Goal: Task Accomplishment & Management: Use online tool/utility

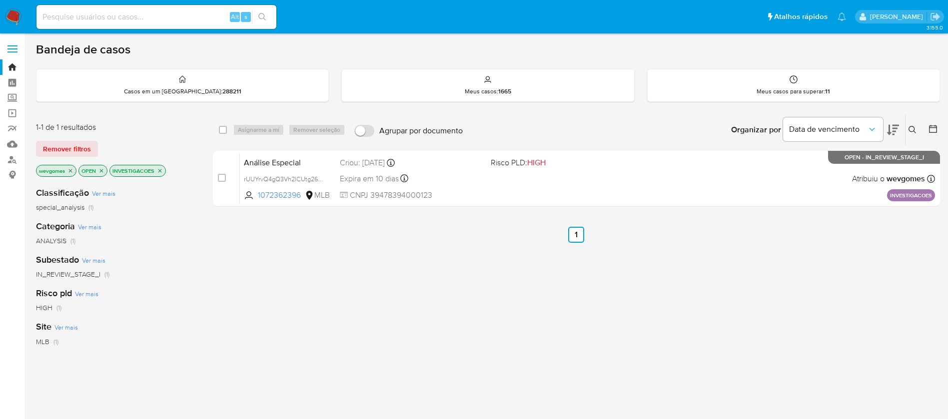
click at [98, 14] on input at bounding box center [156, 16] width 240 height 13
paste input "824252318"
type input "824252318"
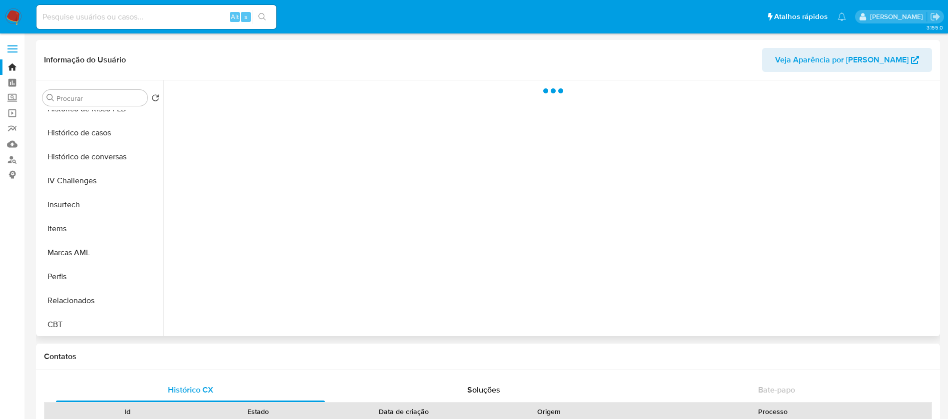
scroll to position [446, 0]
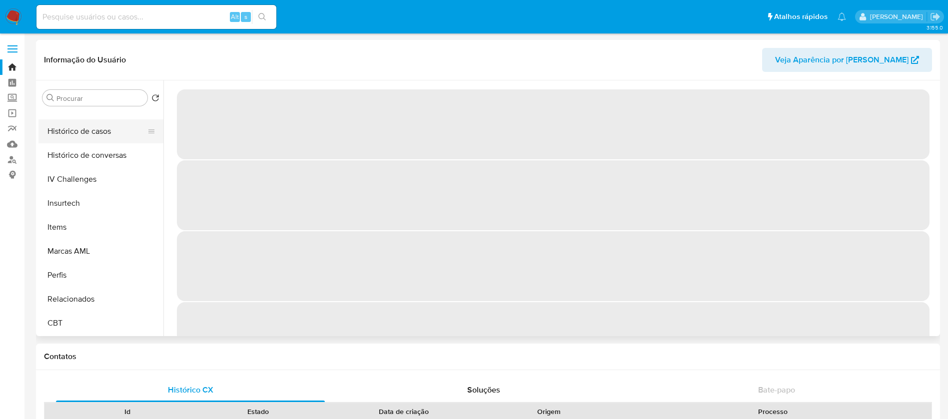
click at [66, 136] on button "Histórico de casos" at bounding box center [96, 131] width 117 height 24
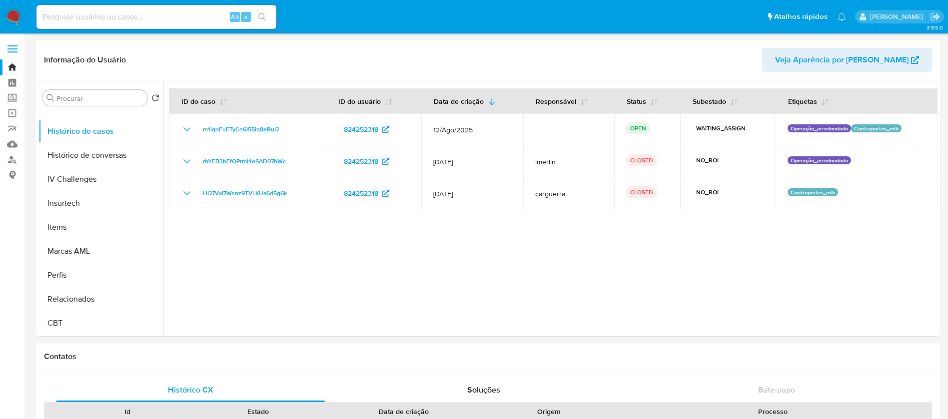
select select "10"
click at [137, 19] on input at bounding box center [156, 16] width 240 height 13
paste input "1321804793"
type input "1321804793"
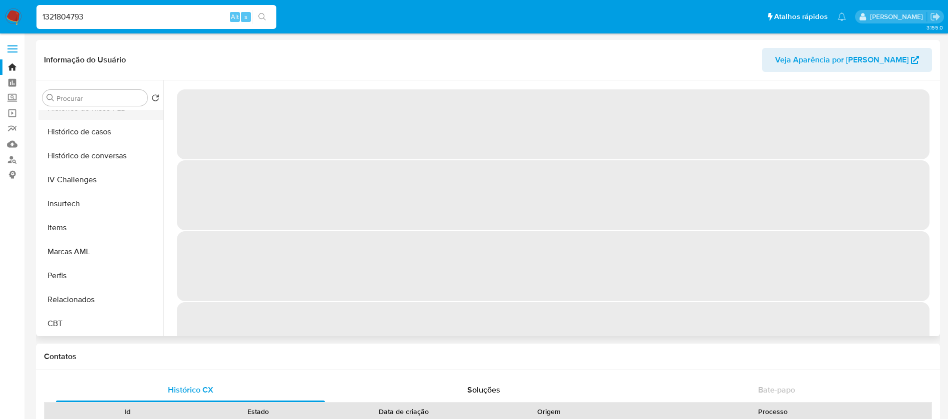
scroll to position [446, 0]
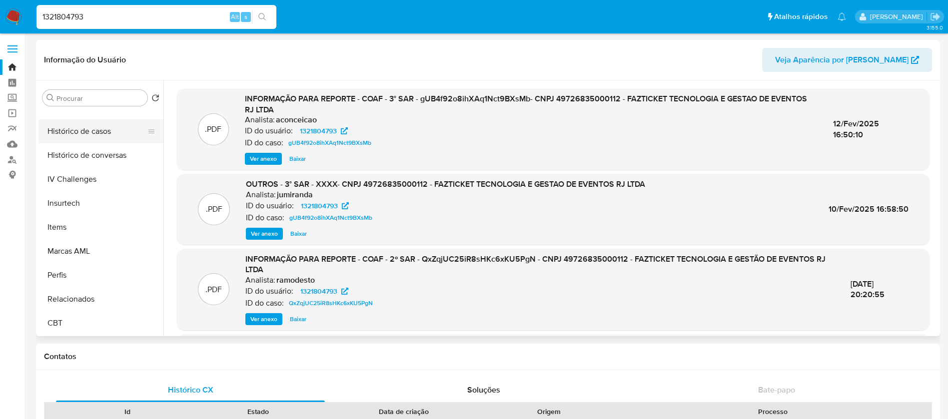
click at [77, 130] on button "Histórico de casos" at bounding box center [96, 131] width 117 height 24
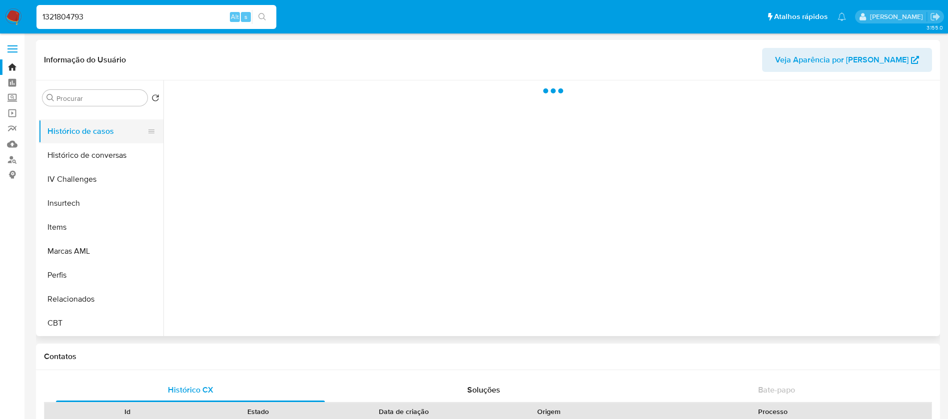
select select "10"
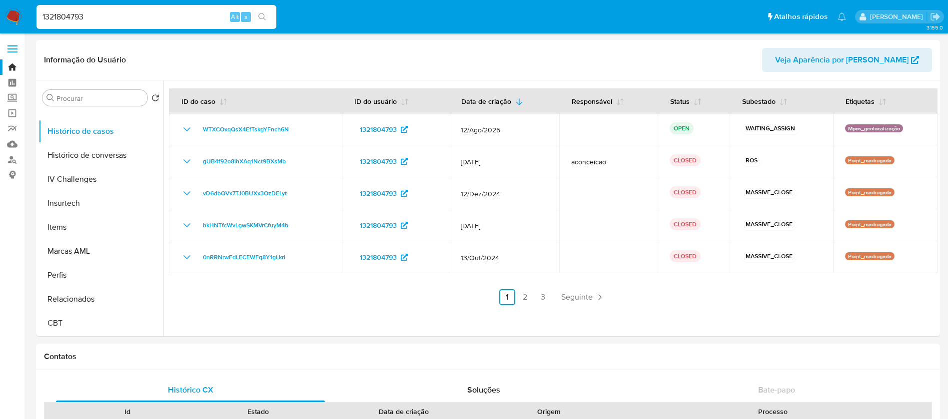
click at [13, 24] on img at bounding box center [13, 16] width 17 height 17
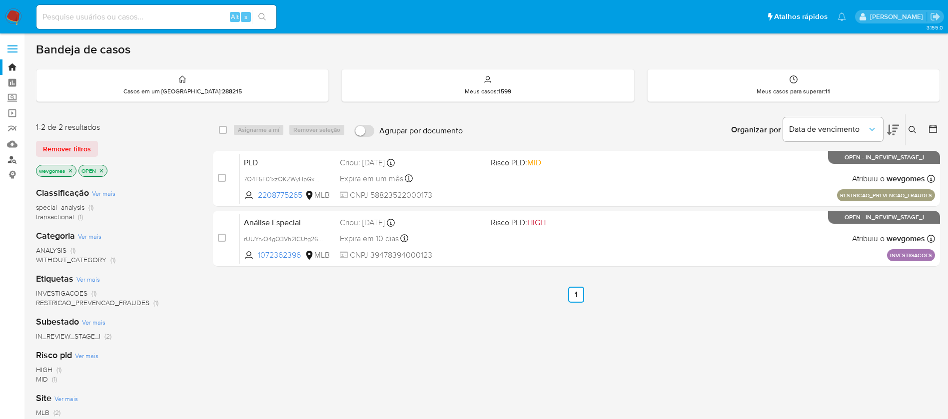
click at [14, 162] on link "Localizador de pessoas" at bounding box center [59, 159] width 119 height 15
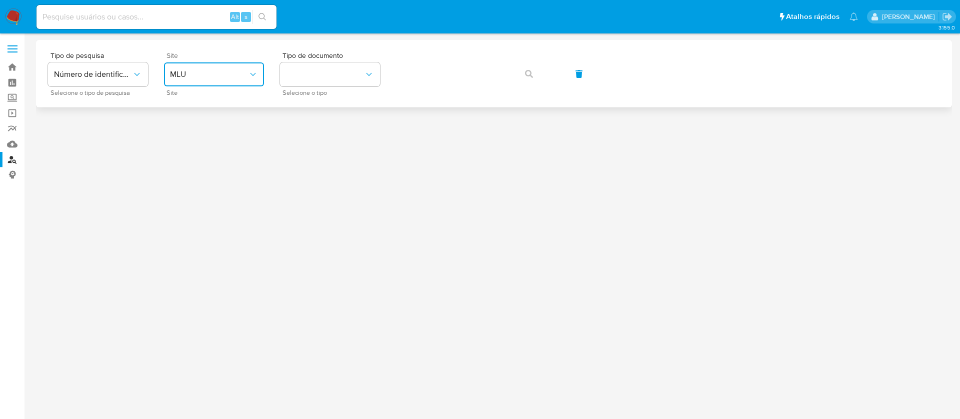
click at [254, 75] on icon "site_id" at bounding box center [253, 74] width 10 height 10
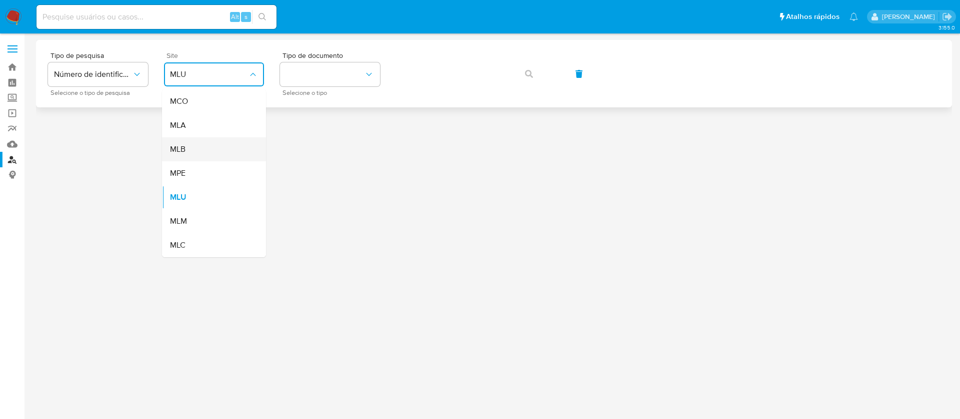
click at [183, 146] on span "MLB" at bounding box center [177, 149] width 15 height 10
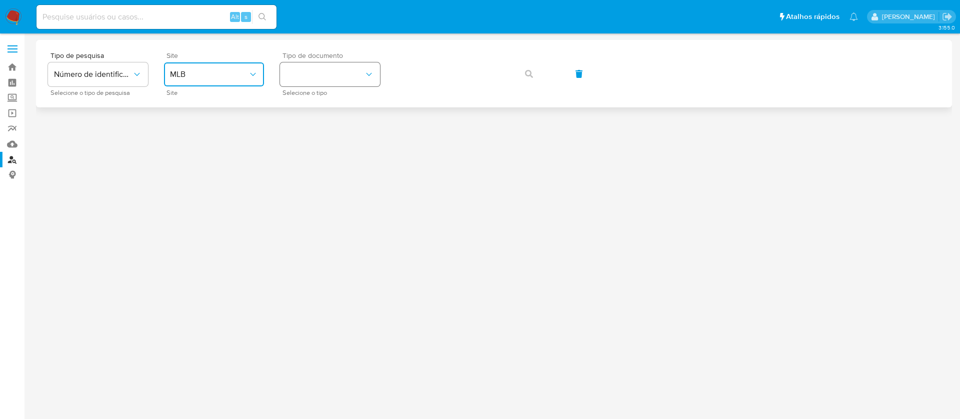
click at [342, 67] on button "identificationType" at bounding box center [330, 74] width 100 height 24
click at [308, 109] on div "CNPJ CNPJ" at bounding box center [327, 106] width 82 height 34
click at [529, 73] on icon "button" at bounding box center [529, 74] width 8 height 8
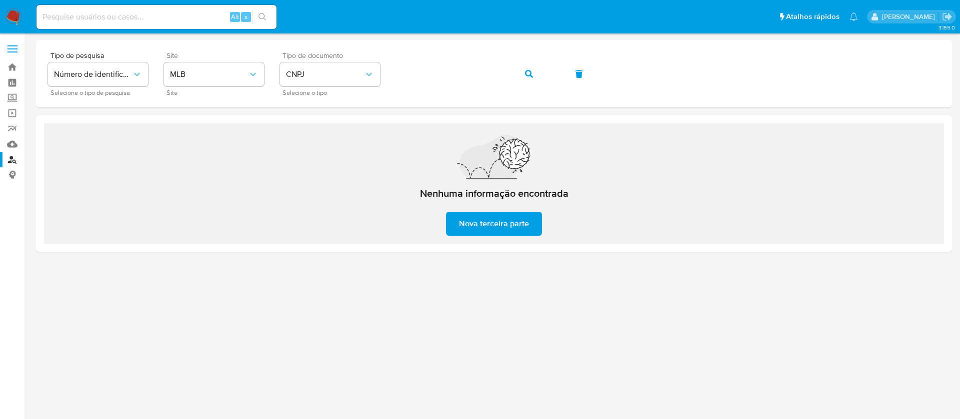
click at [9, 15] on img at bounding box center [13, 16] width 17 height 17
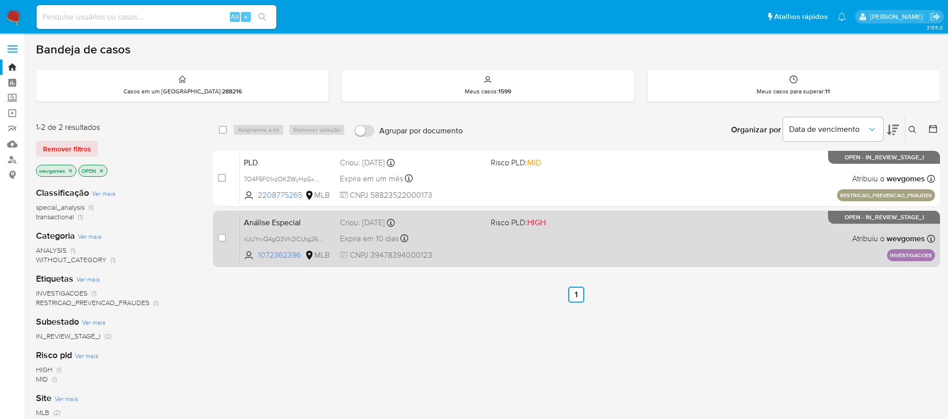
click at [612, 248] on div "Análise Especial rUUYrvQ4gQ3Vh2lCUtg264Fx 1072362396 MLB Risco PLD: HIGH Criou:…" at bounding box center [587, 238] width 695 height 50
click at [486, 248] on div "Análise Especial rUUYrvQ4gQ3Vh2lCUtg264Fx 1072362396 MLB Risco PLD: HIGH Criou:…" at bounding box center [587, 238] width 695 height 50
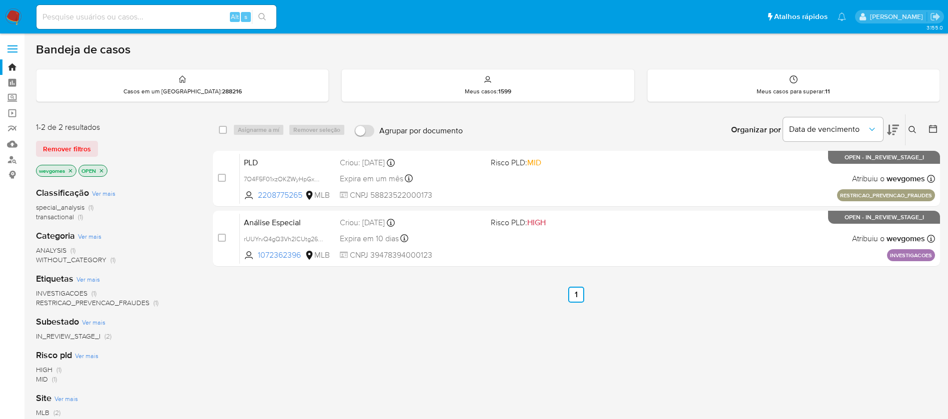
click at [14, 13] on img at bounding box center [13, 16] width 17 height 17
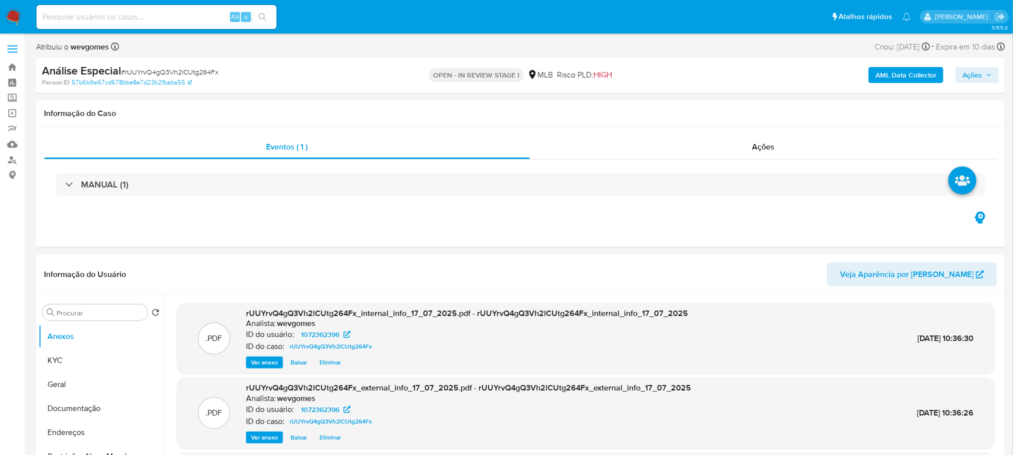
select select "10"
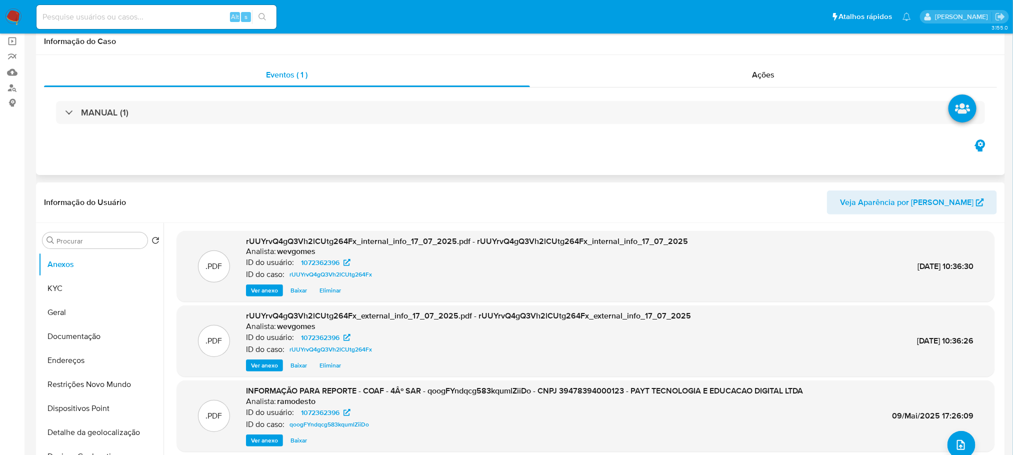
scroll to position [99, 0]
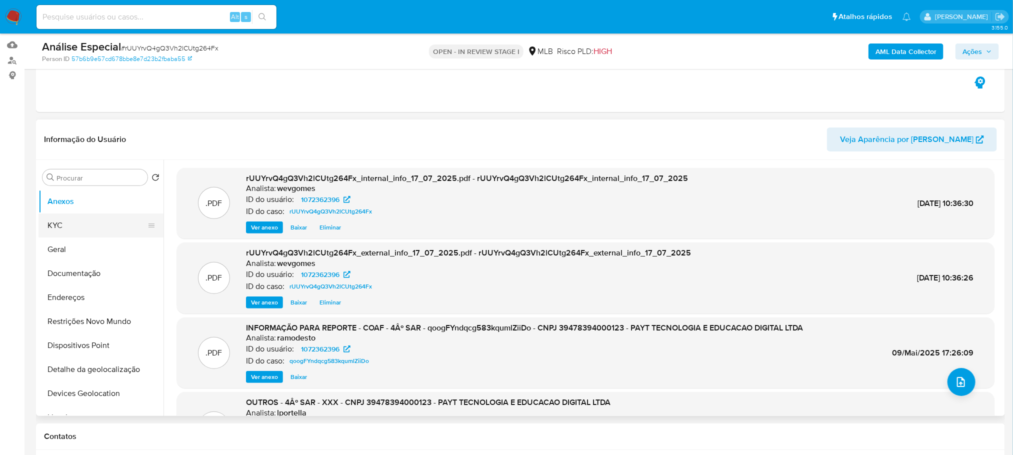
click at [57, 228] on button "KYC" at bounding box center [96, 225] width 117 height 24
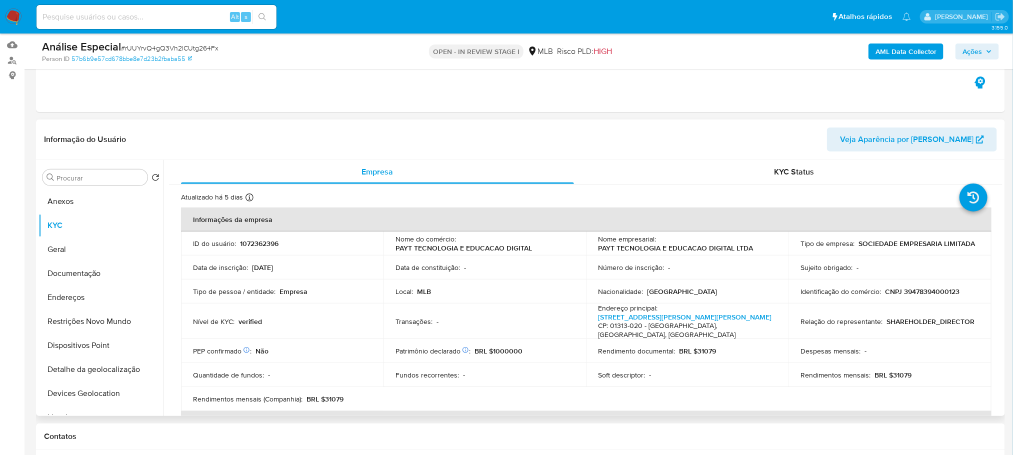
click at [253, 246] on p "1072362396" at bounding box center [259, 243] width 38 height 9
copy p "1072362396"
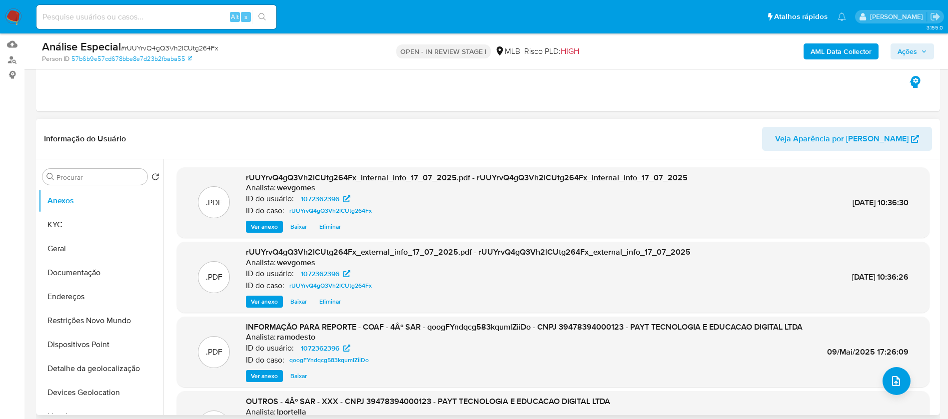
scroll to position [84, 0]
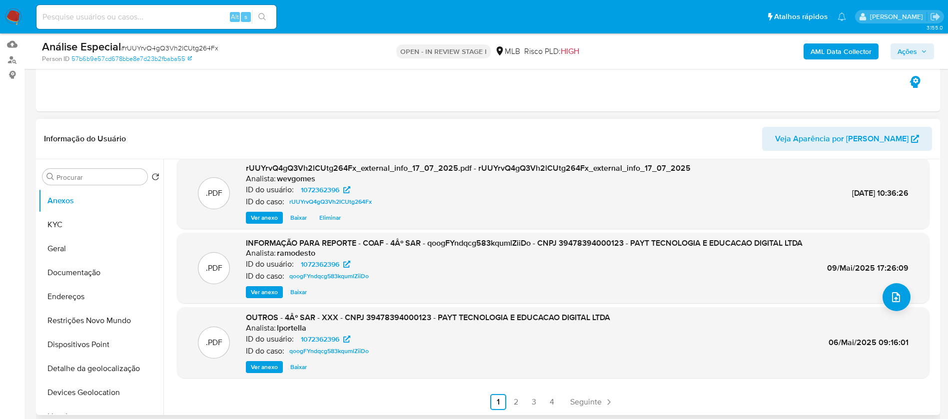
select select "10"
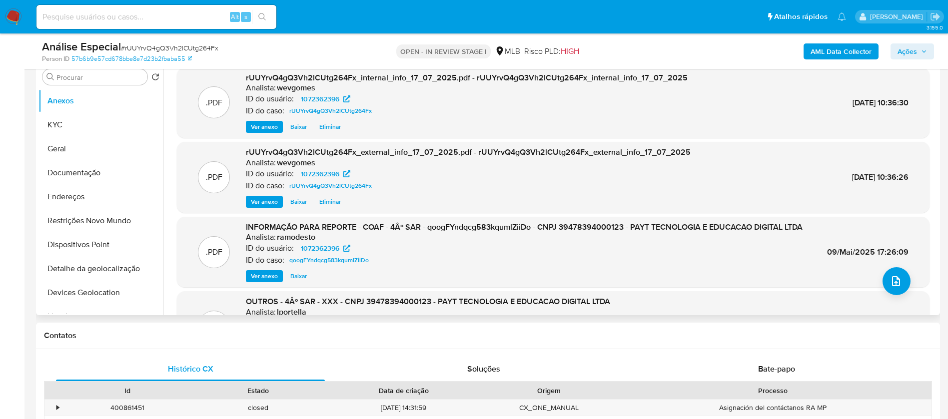
scroll to position [0, 0]
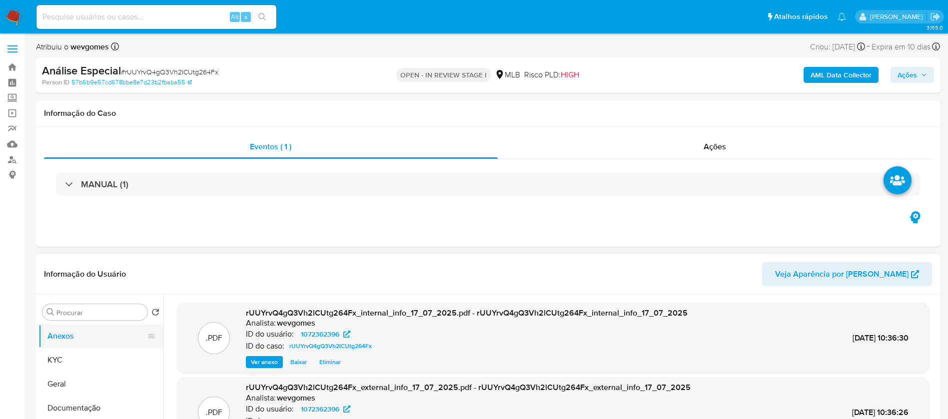
click at [55, 339] on button "Anexos" at bounding box center [96, 336] width 117 height 24
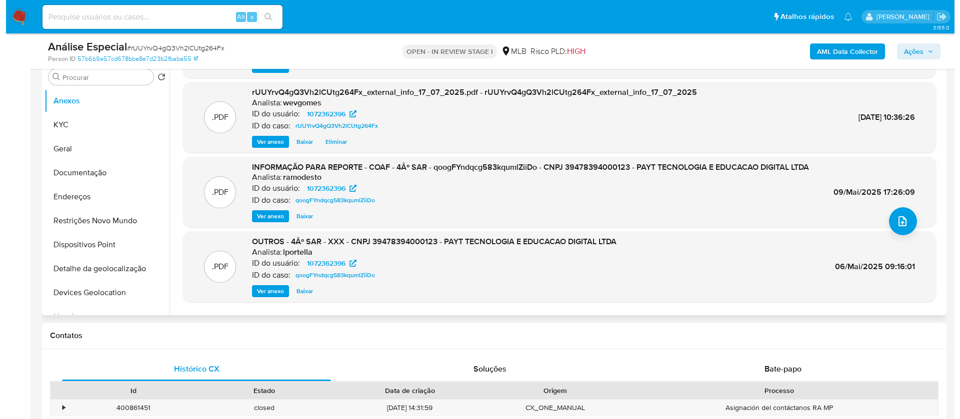
scroll to position [84, 0]
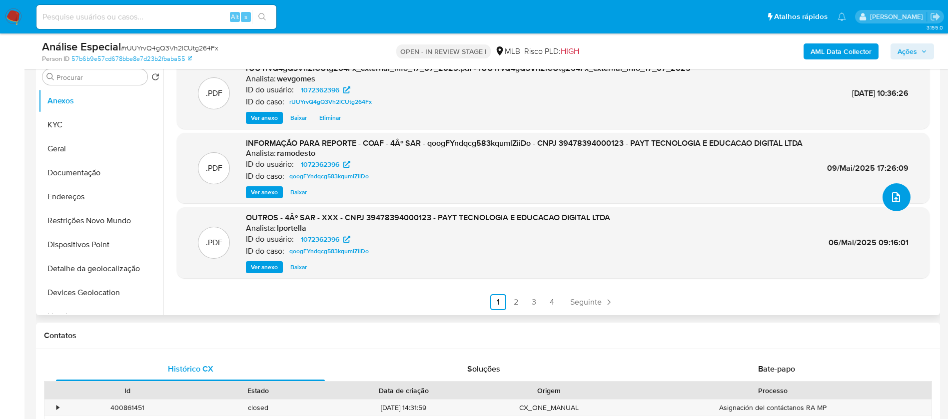
click at [898, 196] on icon "upload-file" at bounding box center [896, 197] width 12 height 12
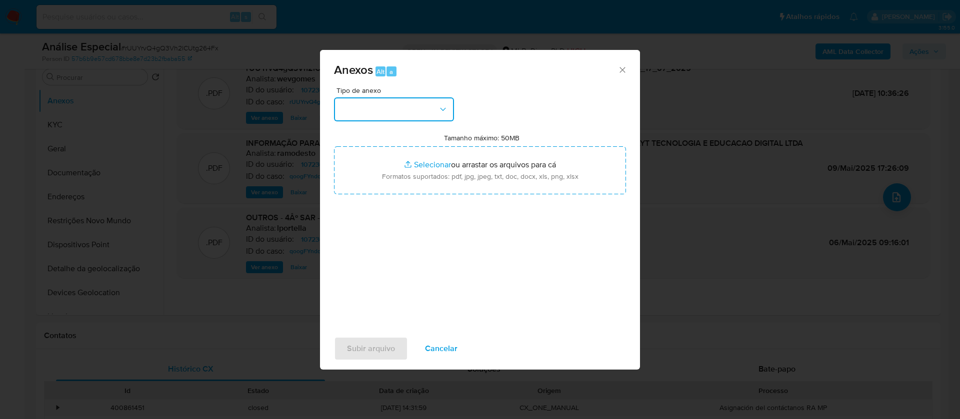
click at [446, 108] on icon "button" at bounding box center [443, 109] width 10 height 10
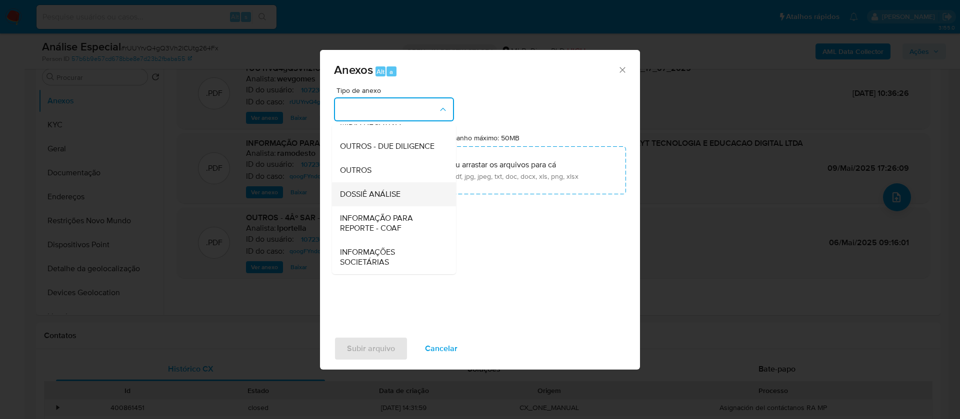
scroll to position [154, 0]
click at [368, 170] on span "OUTROS" at bounding box center [355, 170] width 31 height 10
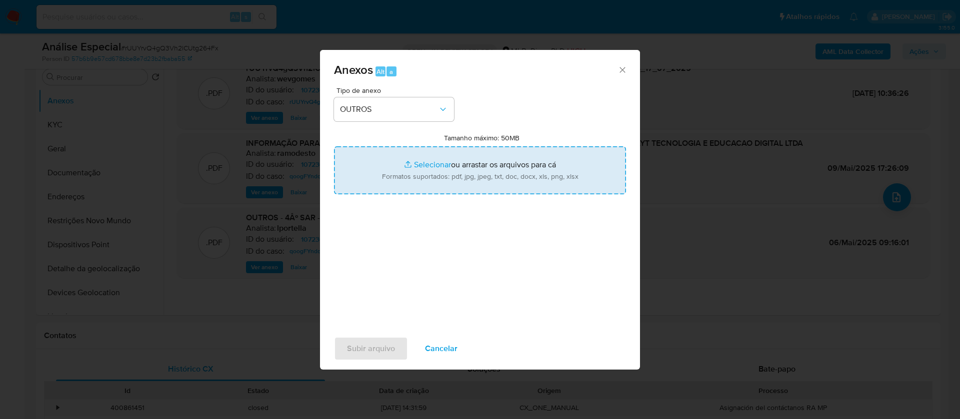
click at [425, 163] on input "Tamanho máximo: 50MB Selecionar arquivos" at bounding box center [480, 170] width 292 height 48
type input "C:\fakepath\5º SAR - XXXX - CNPJ 39478394000123 - PAYT TECNOLOGIA E EDUCACAO DI…"
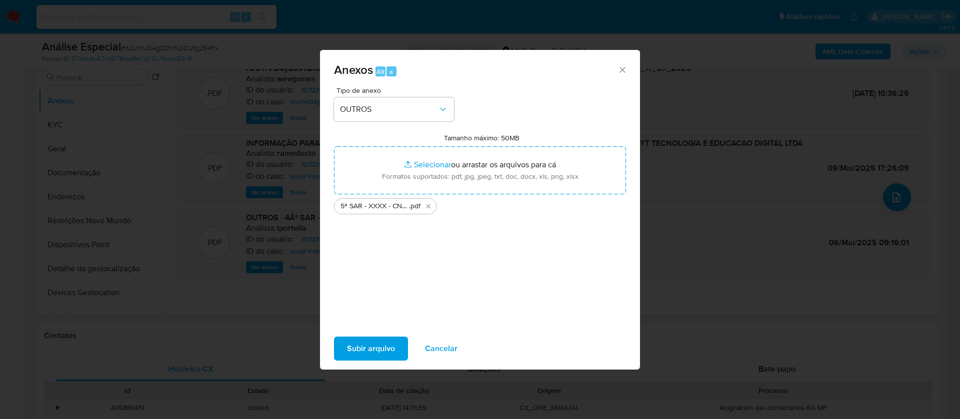
click at [372, 349] on span "Subir arquivo" at bounding box center [371, 349] width 48 height 22
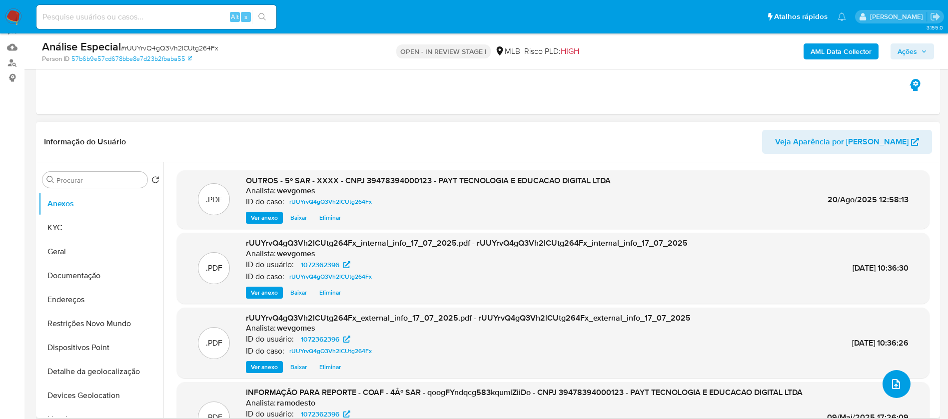
scroll to position [0, 0]
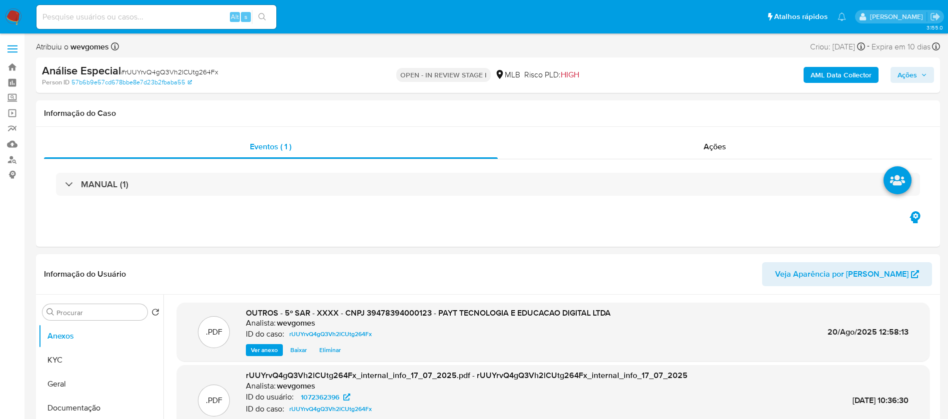
click at [909, 76] on span "Ações" at bounding box center [907, 75] width 19 height 16
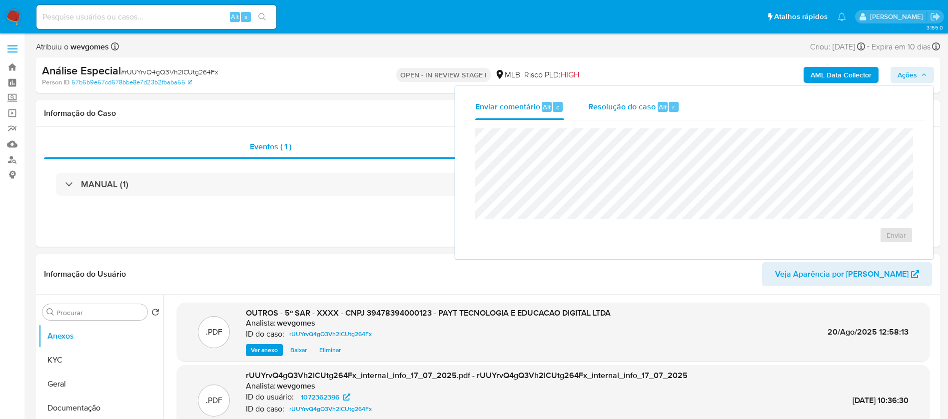
click at [611, 108] on span "Resolução do caso" at bounding box center [621, 106] width 67 height 11
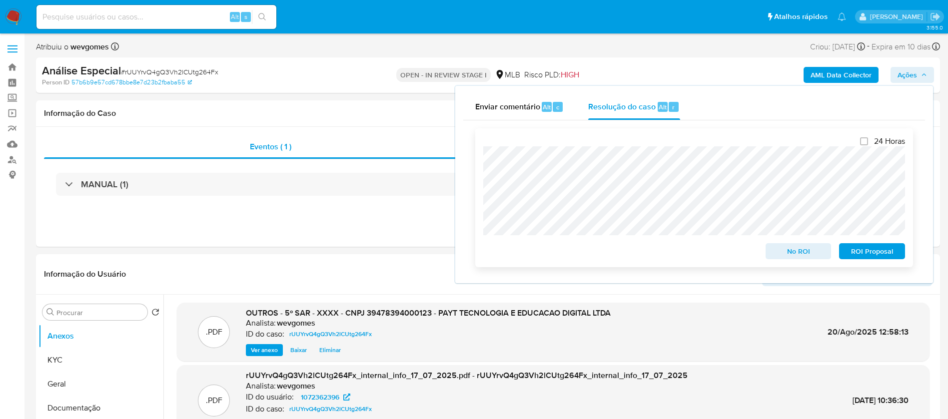
click at [876, 255] on span "ROI Proposal" at bounding box center [872, 251] width 52 height 14
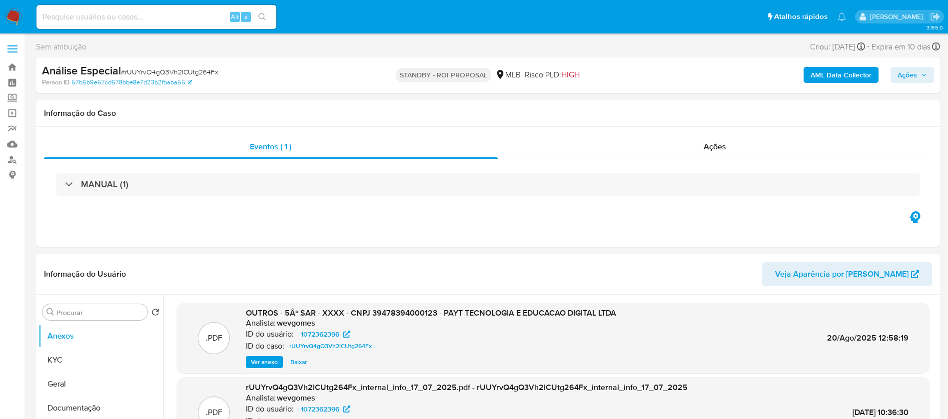
select select "10"
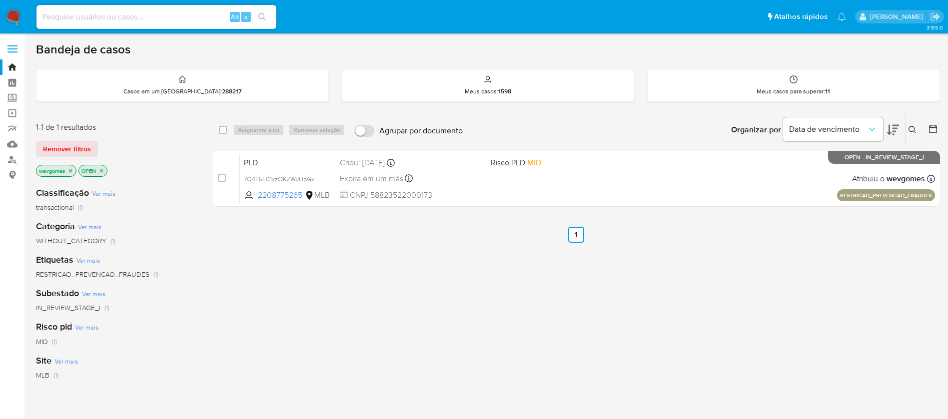
click at [10, 19] on img at bounding box center [13, 16] width 17 height 17
click at [13, 12] on img at bounding box center [13, 16] width 17 height 17
